Goal: Information Seeking & Learning: Learn about a topic

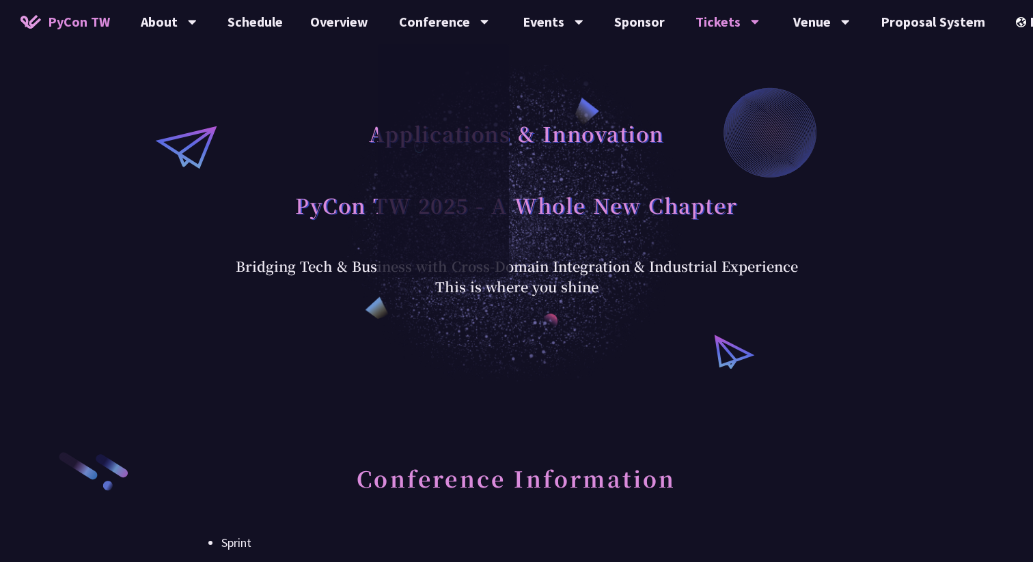
click at [288, 128] on div "Applications & Innovation" at bounding box center [516, 149] width 535 height 72
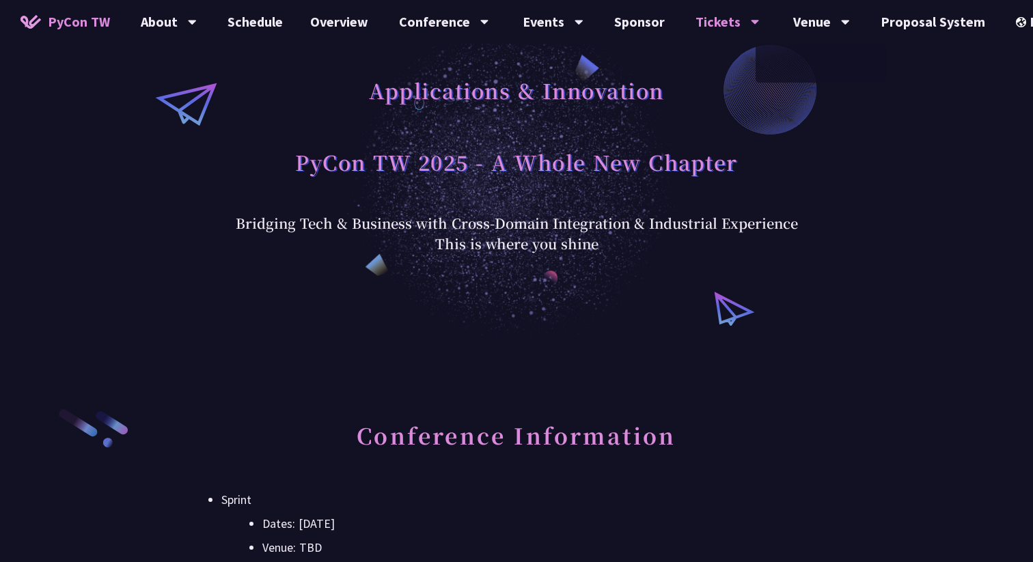
scroll to position [47, 0]
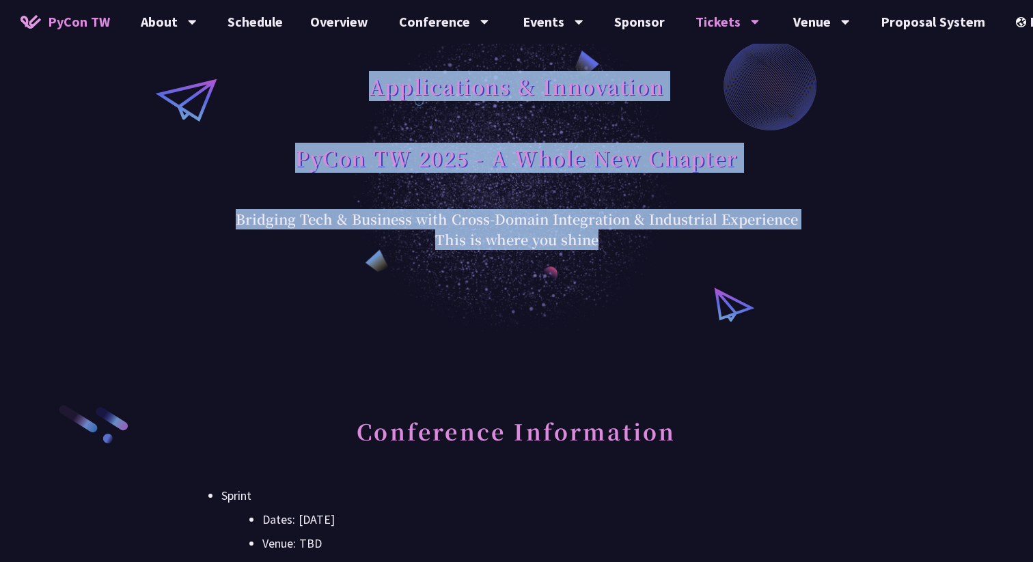
drag, startPoint x: 615, startPoint y: 239, endPoint x: 373, endPoint y: 87, distance: 286.4
click at [373, 87] on div "Applications & Innovation PyCon TW 2025 - A Whole New Chapter Bridging Tech & B…" at bounding box center [517, 144] width 562 height 212
click at [373, 87] on h1 "Applications & Innovation" at bounding box center [516, 86] width 295 height 41
drag, startPoint x: 373, startPoint y: 87, endPoint x: 607, endPoint y: 249, distance: 284.2
click at [607, 249] on div "Applications & Innovation PyCon TW 2025 - A Whole New Chapter Bridging Tech & B…" at bounding box center [517, 144] width 562 height 212
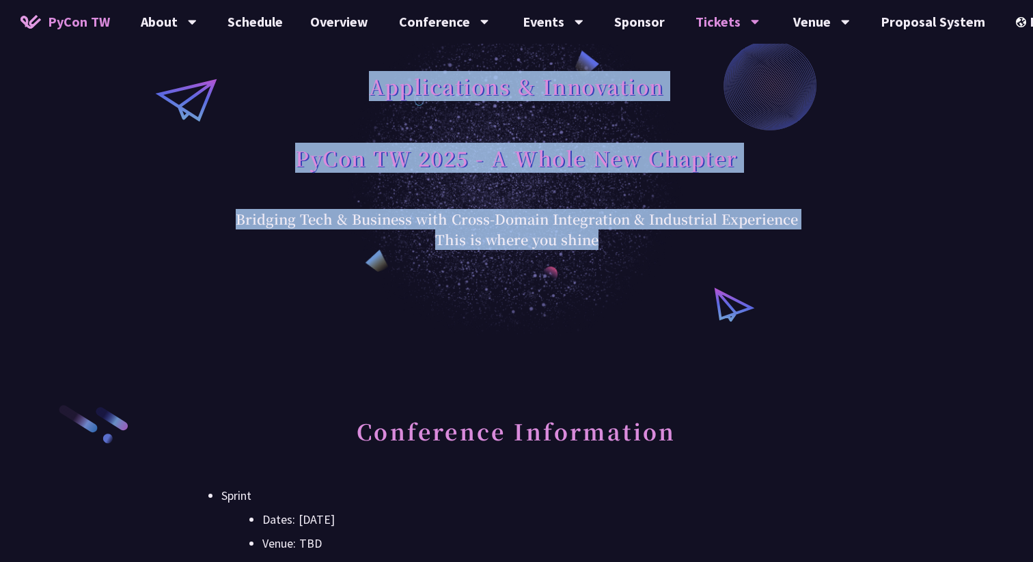
click at [607, 249] on div "Bridging Tech & Business with Cross-Domain Integration & Industrial Experience …" at bounding box center [517, 229] width 562 height 41
drag, startPoint x: 607, startPoint y: 249, endPoint x: 363, endPoint y: 88, distance: 292.0
click at [363, 88] on div "Applications & Innovation PyCon TW 2025 - A Whole New Chapter Bridging Tech & B…" at bounding box center [517, 144] width 562 height 212
click at [609, 268] on div "Applications & Innovation PyCon TW 2025 - A Whole New Chapter Bridging Tech & B…" at bounding box center [516, 144] width 1033 height 383
drag, startPoint x: 624, startPoint y: 244, endPoint x: 361, endPoint y: 90, distance: 304.6
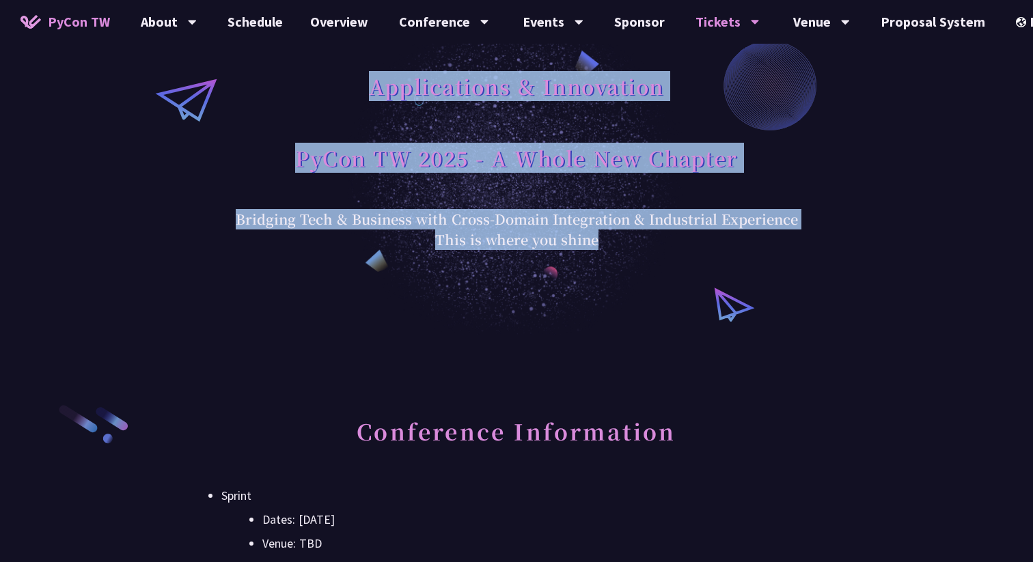
click at [361, 90] on div "Applications & Innovation PyCon TW 2025 - A Whole New Chapter Bridging Tech & B…" at bounding box center [517, 144] width 562 height 212
click at [361, 90] on div "Applications & Innovation" at bounding box center [516, 102] width 535 height 72
drag, startPoint x: 352, startPoint y: 84, endPoint x: 627, endPoint y: 258, distance: 325.8
click at [626, 255] on div "Applications & Innovation PyCon TW 2025 - A Whole New Chapter Bridging Tech & B…" at bounding box center [516, 144] width 1033 height 383
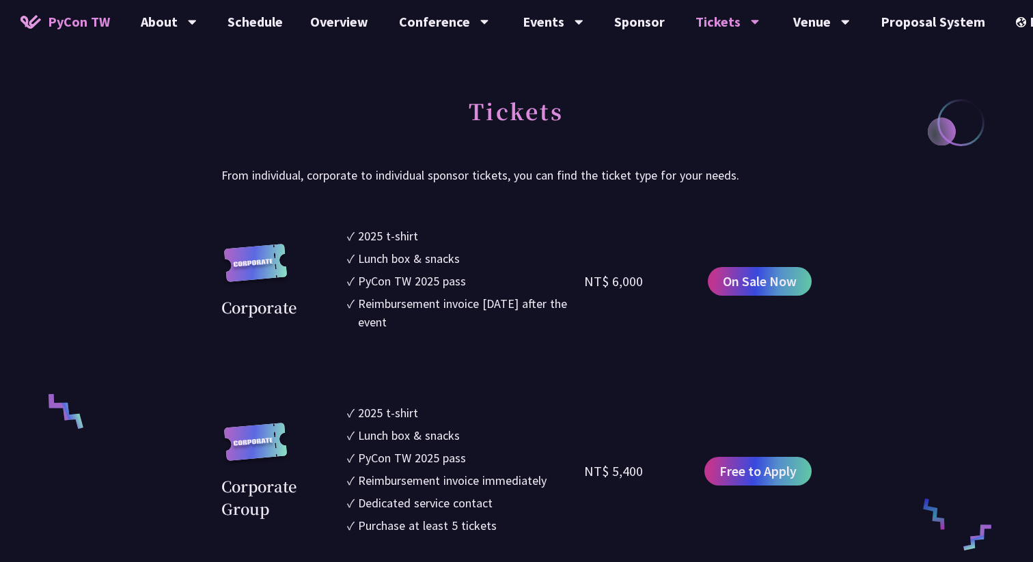
scroll to position [633, 0]
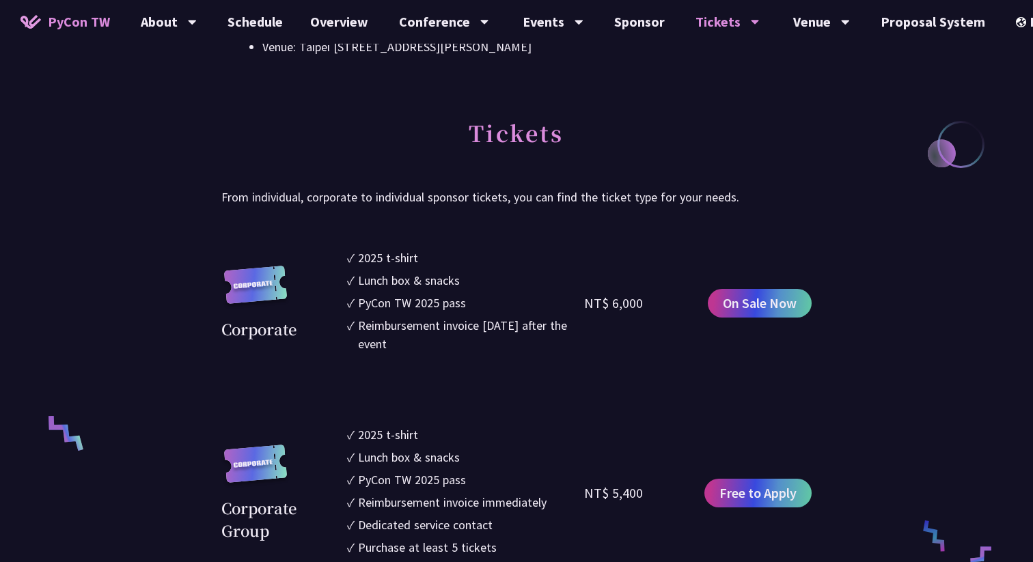
click at [266, 332] on div "Corporate" at bounding box center [258, 329] width 75 height 23
click at [273, 333] on div "Corporate" at bounding box center [258, 329] width 75 height 23
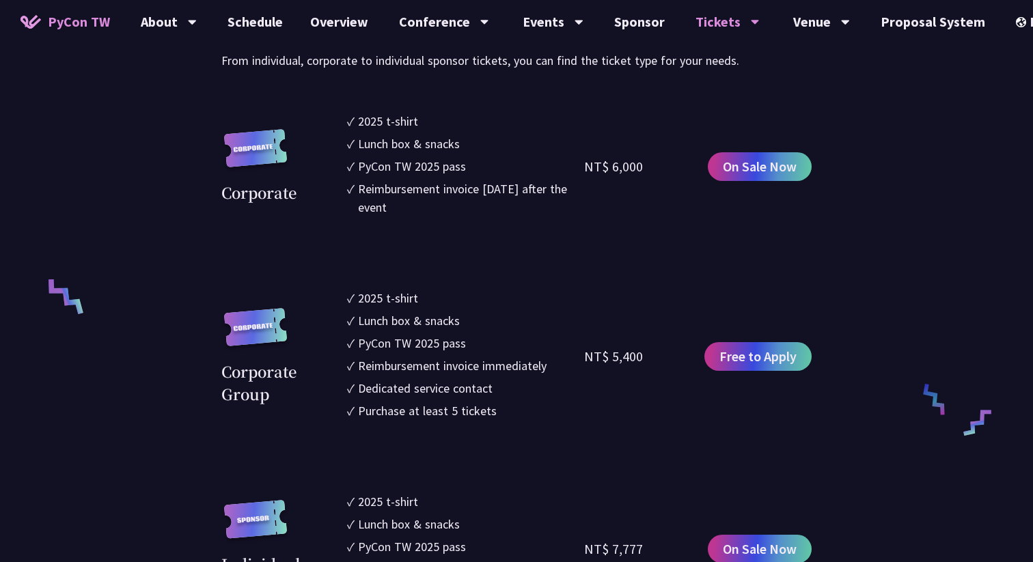
scroll to position [818, 0]
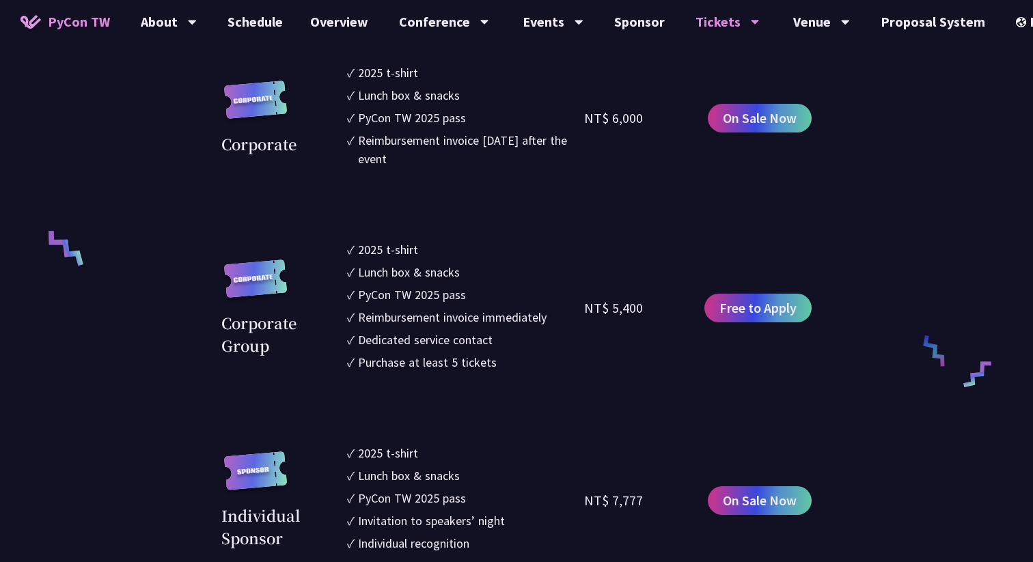
click at [416, 191] on section "Corporate ✓ 2025 t-shirt ✓ Lunch box & snacks ✓ PyCon TW 2025 pass ✓ Reimbursem…" at bounding box center [516, 533] width 590 height 938
click at [617, 26] on link "Sponsor" at bounding box center [639, 22] width 78 height 44
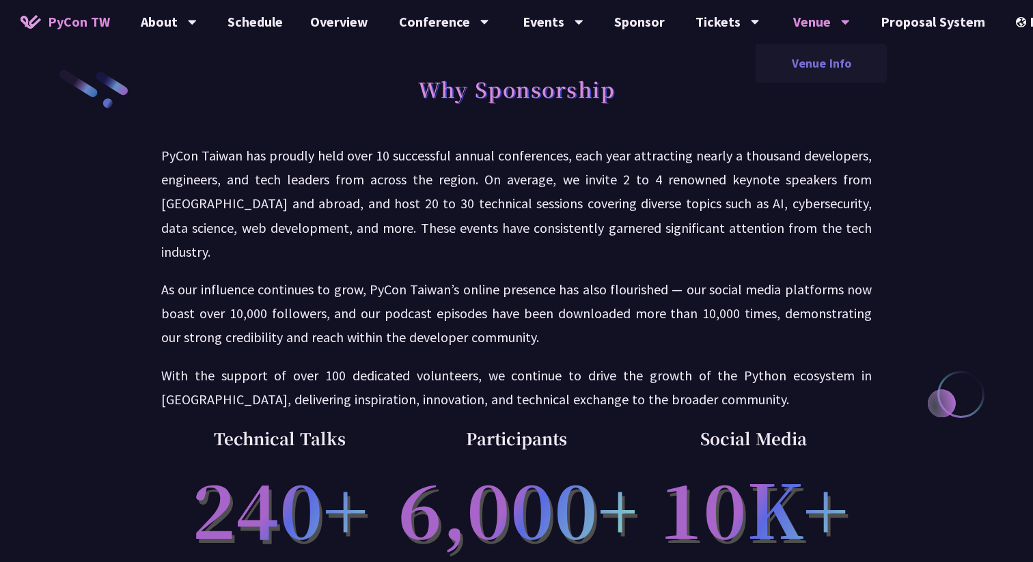
click at [796, 60] on link "Venue Info" at bounding box center [821, 63] width 131 height 32
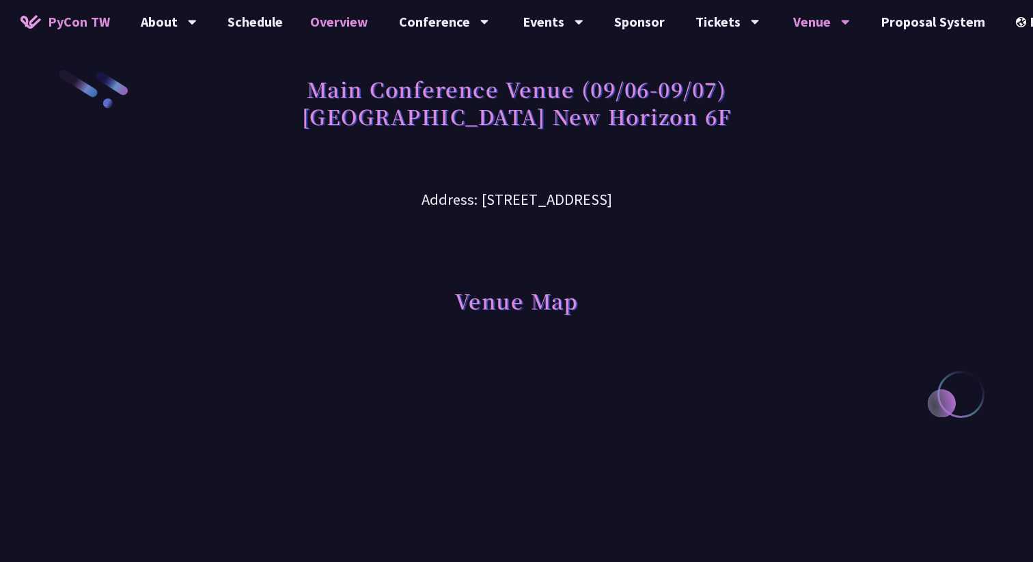
click at [332, 25] on link "Overview" at bounding box center [338, 22] width 85 height 44
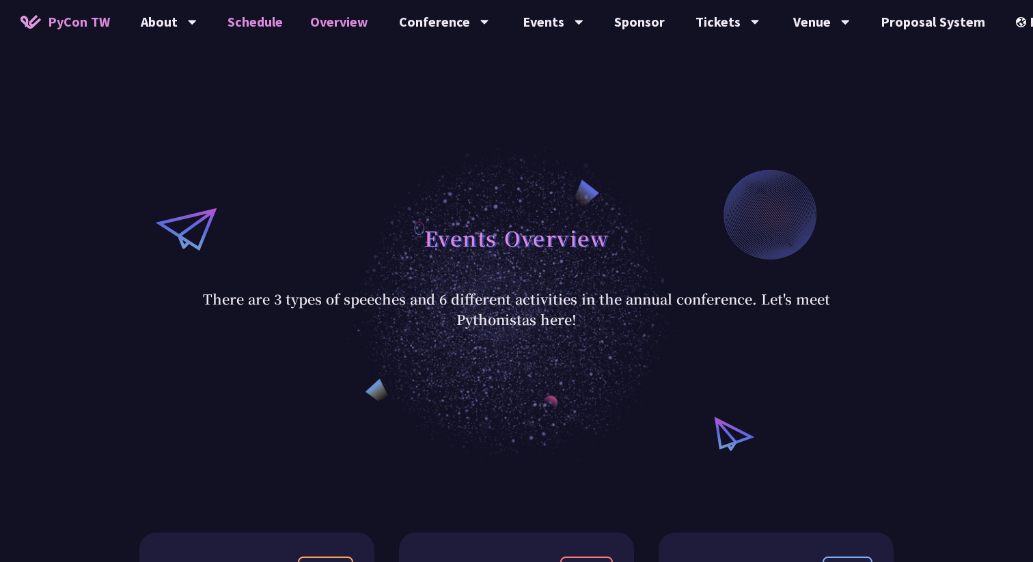
click at [258, 22] on link "Schedule" at bounding box center [255, 22] width 83 height 44
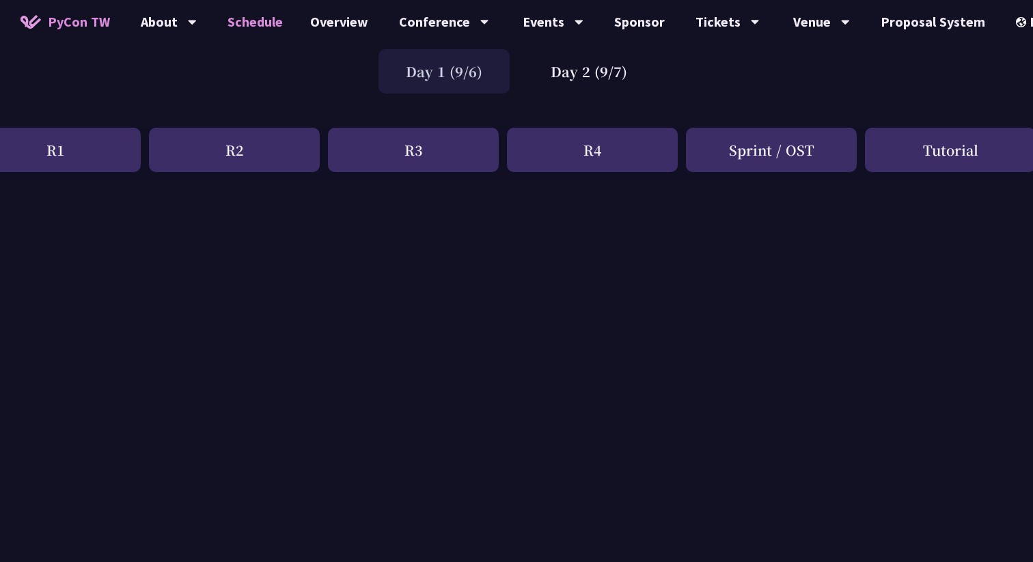
scroll to position [98, 418]
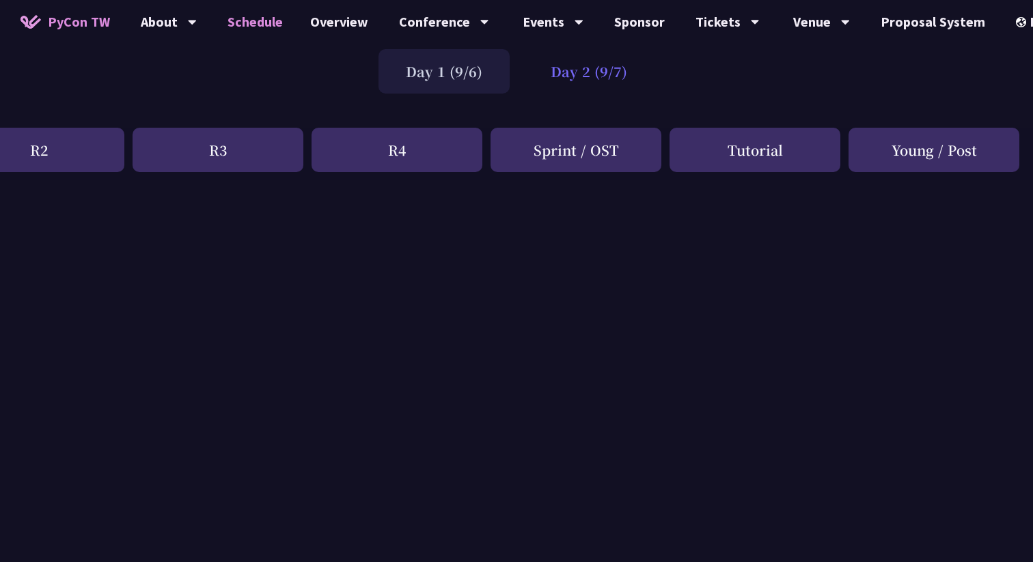
click at [575, 76] on div "Day 2 (9/7)" at bounding box center [588, 71] width 131 height 44
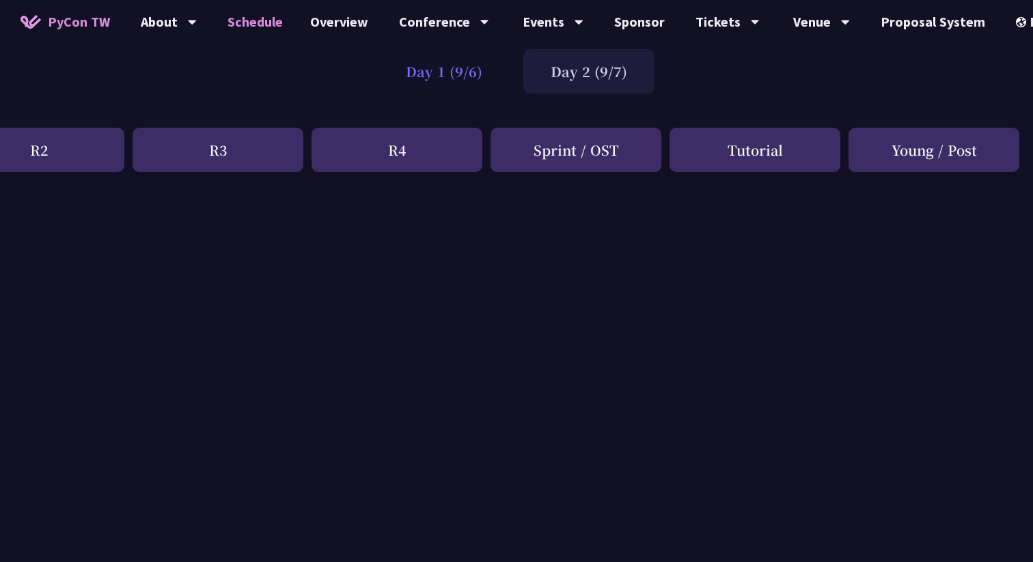
click at [436, 81] on div "Day 1 (9/6)" at bounding box center [443, 71] width 131 height 44
